Goal: Find specific page/section: Find specific page/section

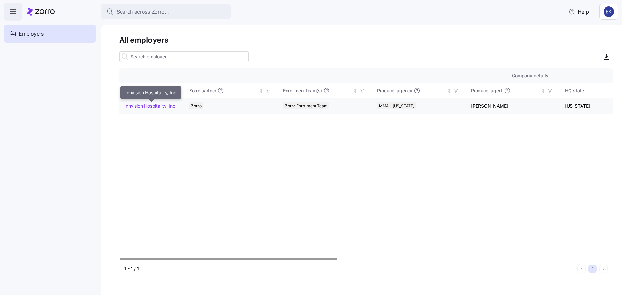
click at [156, 105] on link "Innvision Hospitality, Inc" at bounding box center [149, 106] width 51 height 6
